Goal: Navigation & Orientation: Understand site structure

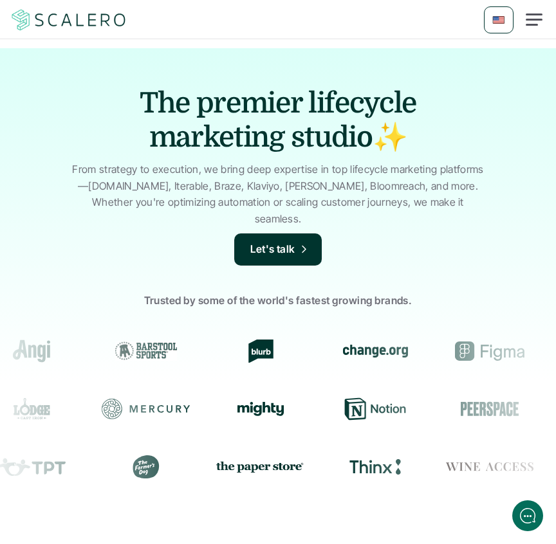
click at [82, 24] on img at bounding box center [69, 20] width 118 height 24
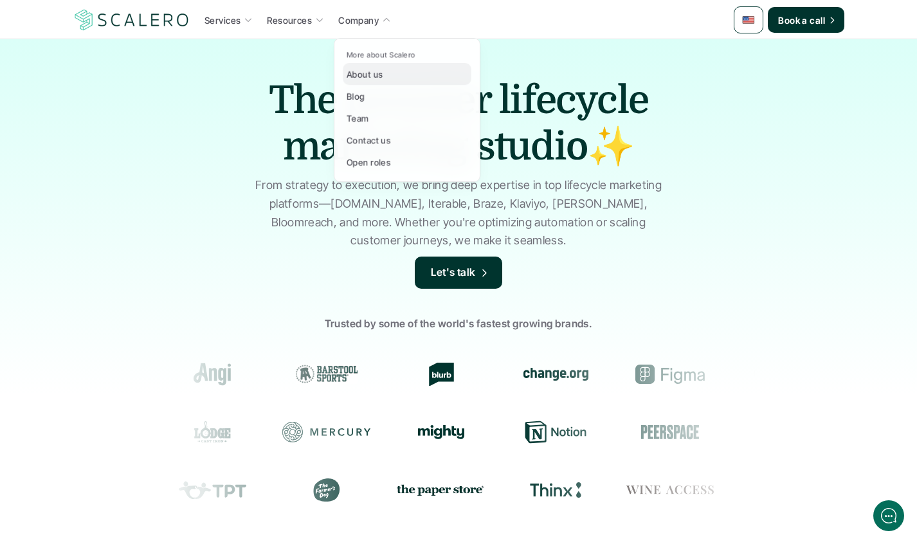
click at [361, 82] on link "About us" at bounding box center [407, 74] width 129 height 22
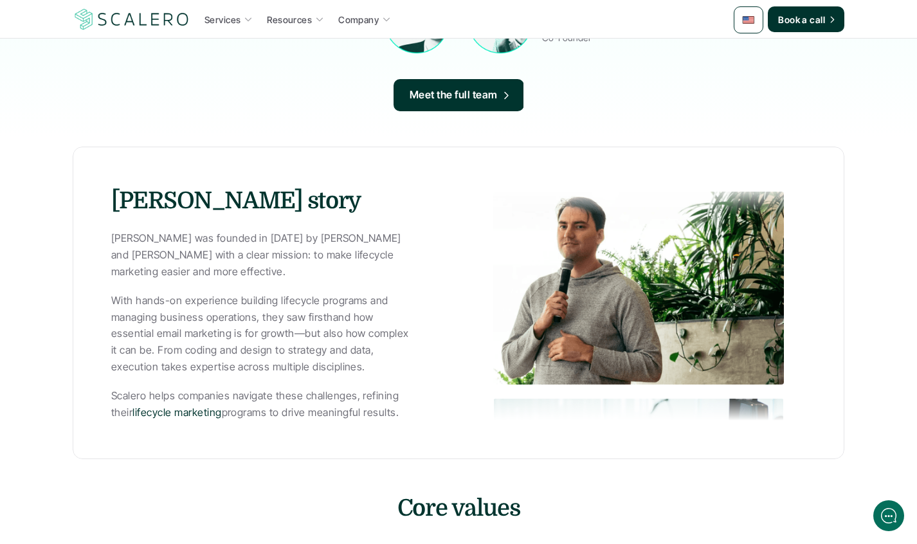
scroll to position [514, 0]
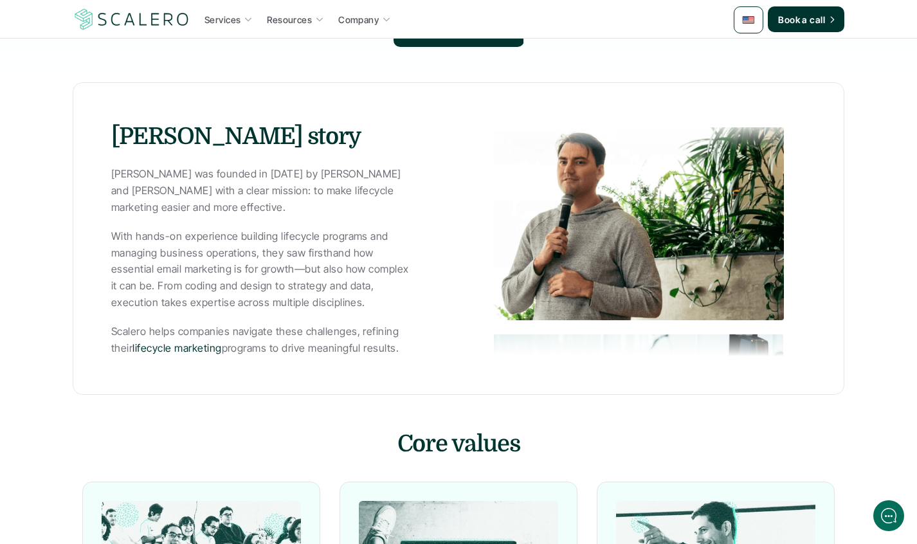
click at [606, 368] on div "[PERSON_NAME] story [PERSON_NAME] was founded in [DATE] by [PERSON_NAME] and [P…" at bounding box center [459, 238] width 772 height 313
click at [592, 239] on img at bounding box center [638, 223] width 291 height 193
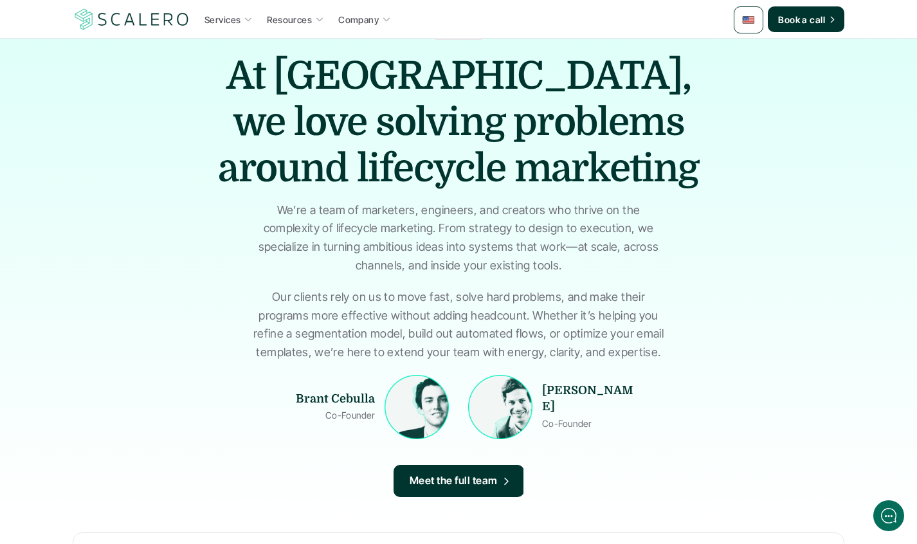
scroll to position [0, 0]
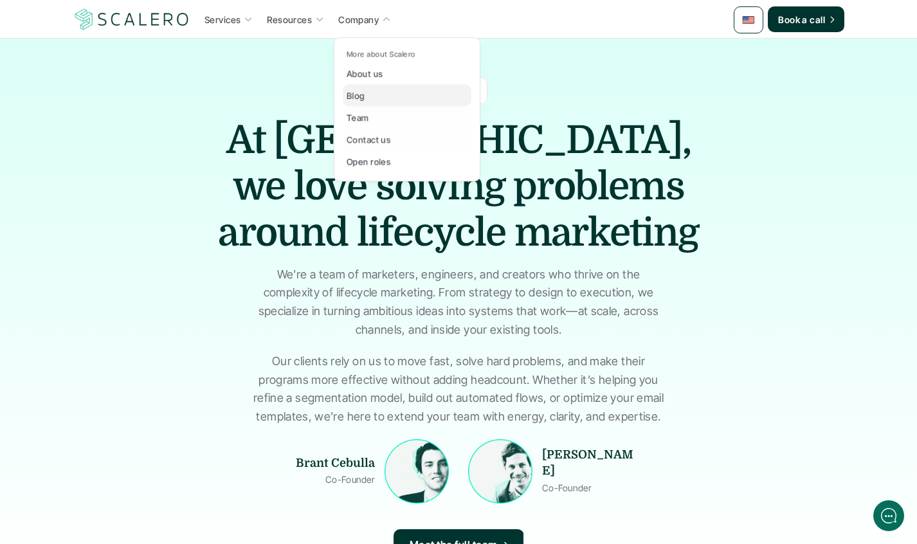
click at [375, 95] on link "Blog" at bounding box center [407, 96] width 129 height 22
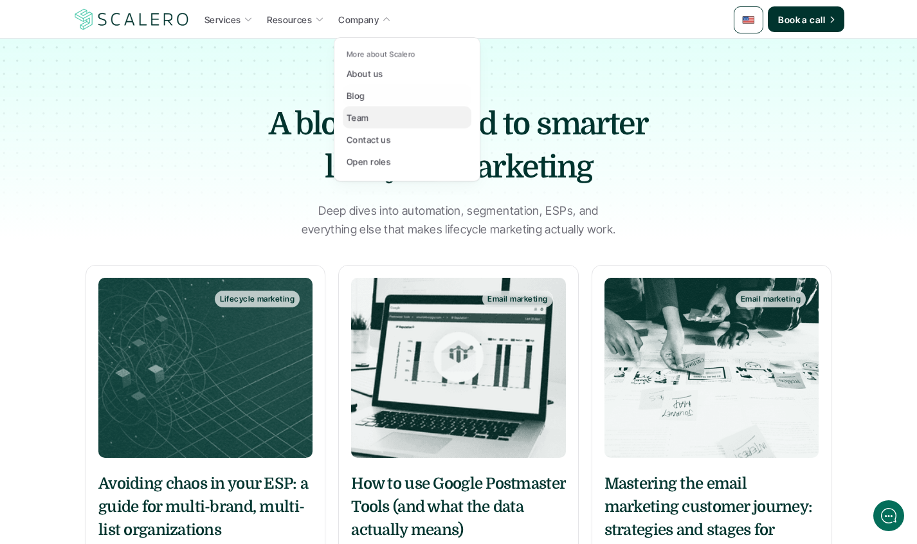
click at [370, 120] on div "Team" at bounding box center [362, 117] width 30 height 15
